Goal: Use online tool/utility: Utilize a website feature to perform a specific function

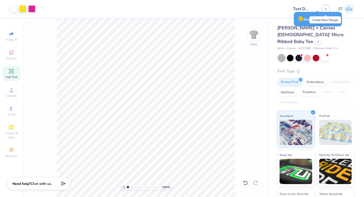
click at [267, 13] on div at bounding box center [162, 9] width 246 height 18
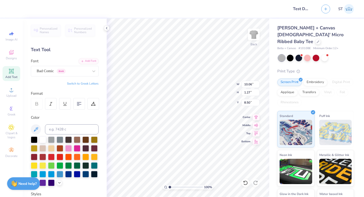
type input "5.43"
type input "1.62"
type input "5.96"
type input "10.06"
type input "1.27"
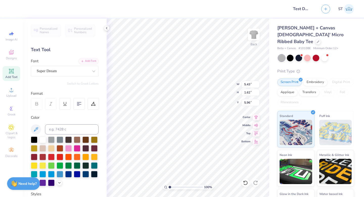
type input "8.50"
click at [95, 71] on icon at bounding box center [93, 71] width 3 height 2
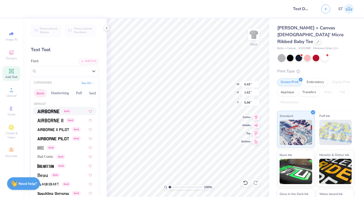
click at [42, 92] on button "Greek" at bounding box center [40, 93] width 13 height 8
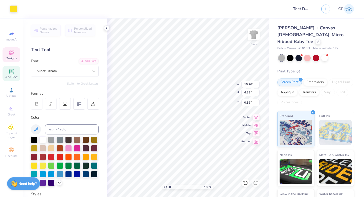
type input "5.43"
type input "1.62"
type input "5.96"
type input "5.43"
type input "1.62"
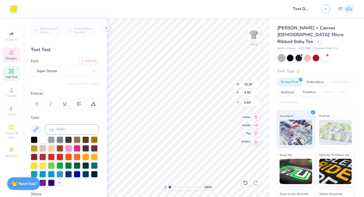
type input "5.96"
click at [96, 71] on icon at bounding box center [93, 71] width 5 height 5
click at [105, 28] on icon at bounding box center [107, 28] width 4 height 4
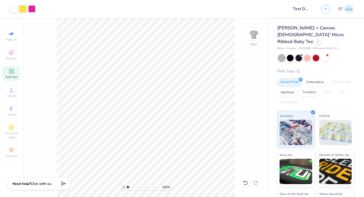
click at [11, 70] on icon at bounding box center [11, 71] width 4 height 4
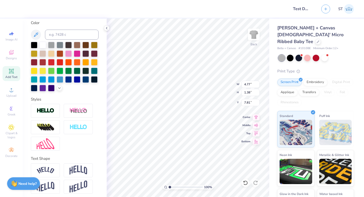
scroll to position [97, 0]
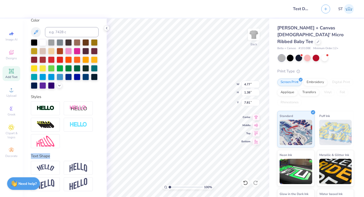
drag, startPoint x: 30, startPoint y: 155, endPoint x: 58, endPoint y: 155, distance: 28.3
click at [58, 155] on div "Personalized Names Personalized Numbers Text Tool Add Font Font Super Dream Swi…" at bounding box center [65, 107] width 84 height 178
click at [89, 88] on div at bounding box center [65, 64] width 68 height 50
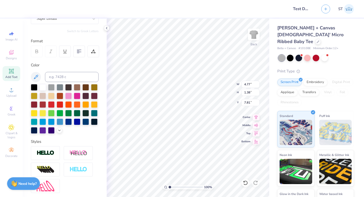
scroll to position [0, 0]
